Goal: Task Accomplishment & Management: Complete application form

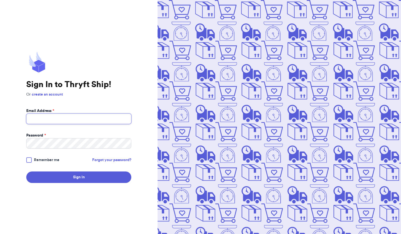
click at [103, 122] on input "Email Address *" at bounding box center [78, 119] width 105 height 10
type input "[PERSON_NAME][EMAIL_ADDRESS][DOMAIN_NAME]"
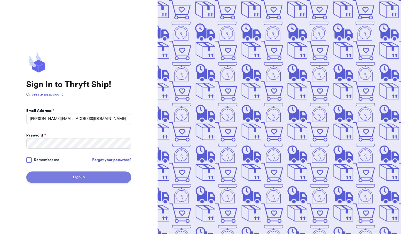
click at [75, 179] on button "Sign In" at bounding box center [78, 177] width 105 height 11
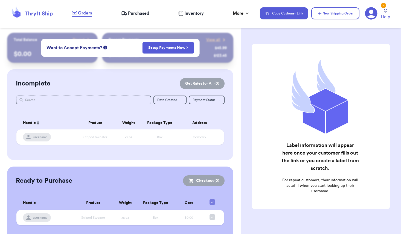
click at [81, 105] on div "Incomplete Get Rates for All ( 0 ) Get Rates for All ( 0 ) Date Created Date Cr…" at bounding box center [120, 114] width 226 height 91
click at [81, 102] on input "text" at bounding box center [83, 100] width 135 height 9
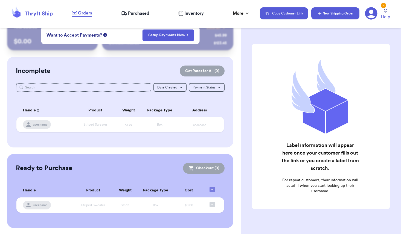
click at [327, 14] on button "New Shipping Order" at bounding box center [335, 13] width 48 height 12
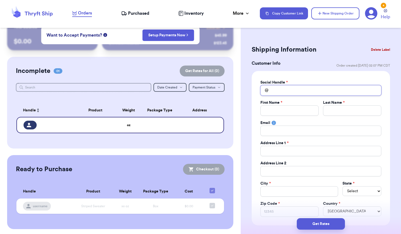
click at [311, 89] on input "Total Amount Paid" at bounding box center [320, 90] width 121 height 10
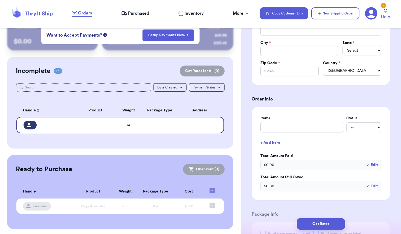
scroll to position [144, 0]
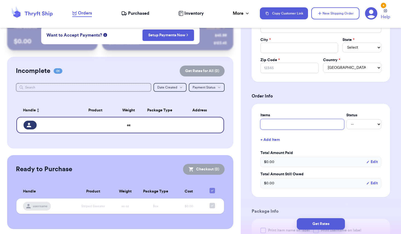
click at [301, 127] on input "text" at bounding box center [302, 124] width 84 height 10
type input "C"
type input "Ca"
type input "Cam"
type input "Came"
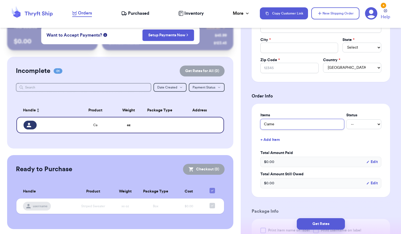
type input "Camer"
type input "Camera"
click at [371, 123] on select "-- Paid Owes" at bounding box center [363, 125] width 35 height 10
click at [294, 161] on div "$ 0.00 Edit" at bounding box center [320, 162] width 121 height 10
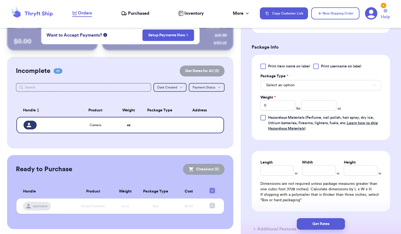
scroll to position [309, 0]
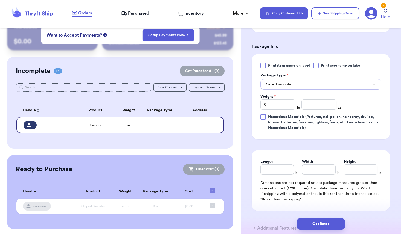
click at [289, 85] on span "Select an option" at bounding box center [280, 84] width 28 height 5
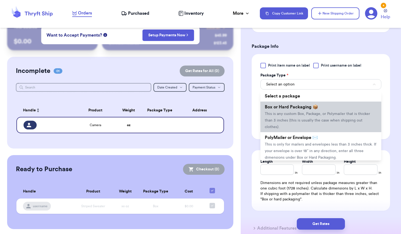
click at [289, 109] on span "Box or Hard Packaging 📦" at bounding box center [291, 107] width 53 height 4
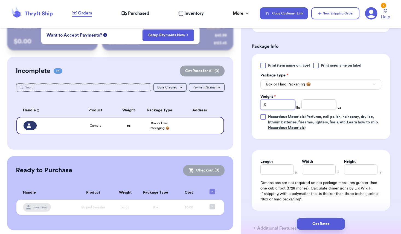
click at [282, 106] on input "0" at bounding box center [277, 105] width 35 height 10
type input "1"
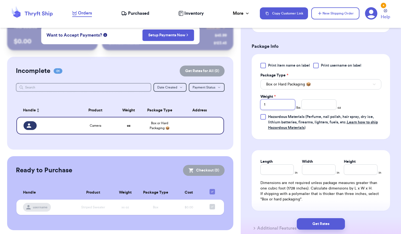
type input "1"
click at [323, 104] on input "number" at bounding box center [318, 105] width 35 height 10
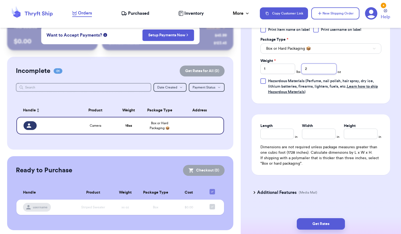
scroll to position [353, 0]
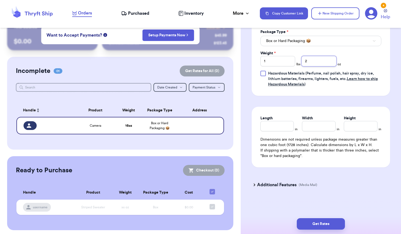
type input "2"
click at [281, 123] on input "Length" at bounding box center [277, 126] width 34 height 10
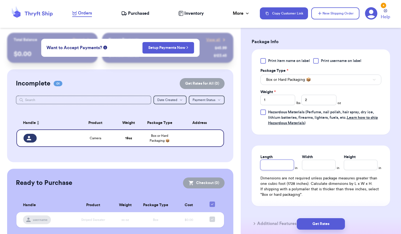
scroll to position [314, 0]
type input "7"
click at [308, 169] on input "Width *" at bounding box center [319, 164] width 34 height 10
type input "7"
click at [360, 170] on input "Height *" at bounding box center [361, 164] width 34 height 10
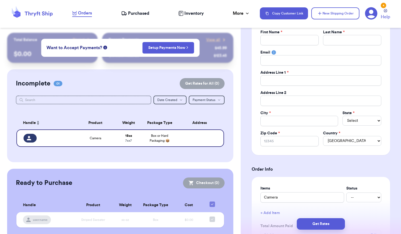
scroll to position [0, 0]
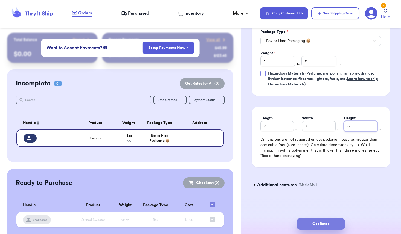
type input "6"
click at [318, 223] on button "Get Rates" at bounding box center [321, 224] width 48 height 11
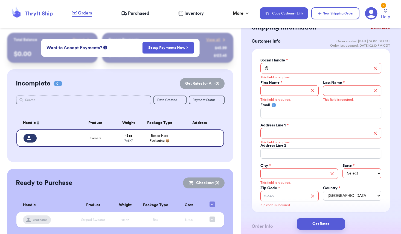
scroll to position [20, 0]
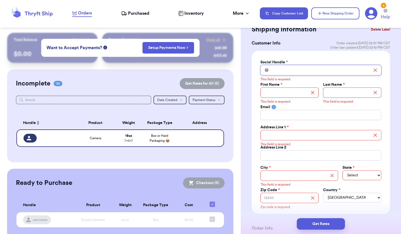
click at [301, 71] on input "Total Amount Paid" at bounding box center [320, 70] width 121 height 10
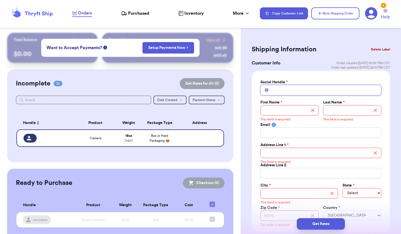
scroll to position [0, 0]
paste input "erykajordinphotos"
type input "erykajordinphotos"
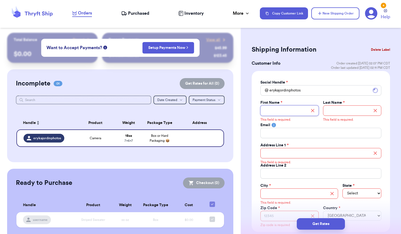
click at [286, 115] on input "Total Amount Paid" at bounding box center [289, 111] width 58 height 10
click at [271, 92] on input "erykajordinphotos" at bounding box center [320, 90] width 121 height 10
click at [272, 108] on input "Total Amount Paid" at bounding box center [289, 111] width 58 height 10
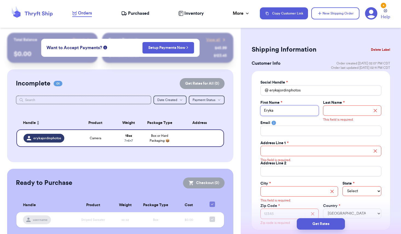
type input "Eryka"
click at [333, 108] on input "Total Amount Paid" at bounding box center [352, 111] width 58 height 10
type input "Jordin"
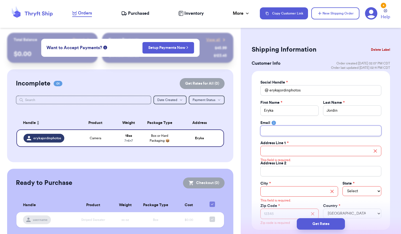
click at [325, 132] on input "Total Amount Paid" at bounding box center [320, 131] width 121 height 10
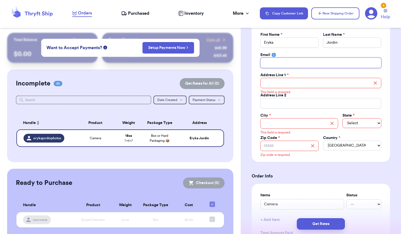
scroll to position [78, 0]
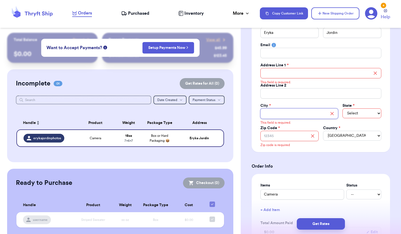
click at [287, 116] on input "Total Amount Paid" at bounding box center [299, 114] width 78 height 10
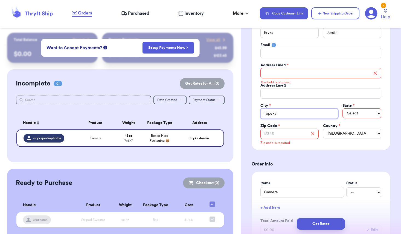
type input "Topeka"
click at [355, 108] on div "State * Select AL AK AZ AR CA CO CT DE DC FL GA HI ID IL IN IA KS KY LA ME MD M…" at bounding box center [361, 111] width 39 height 16
click at [355, 115] on select "Select AL AK AZ AR CA CO CT DE DC FL GA HI ID IL IN IA KS KY LA ME MD MA MI MN …" at bounding box center [361, 114] width 39 height 10
select select "KS"
click at [342, 109] on select "Select AL AK AZ AR CA CO CT DE DC FL GA HI ID IL IN IA KS KY LA ME MD MA MI MN …" at bounding box center [361, 114] width 39 height 10
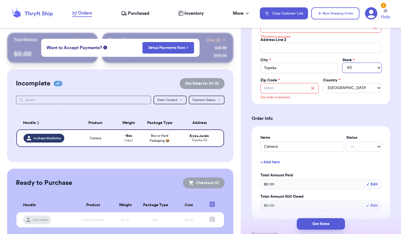
scroll to position [0, 0]
